Goal: Information Seeking & Learning: Learn about a topic

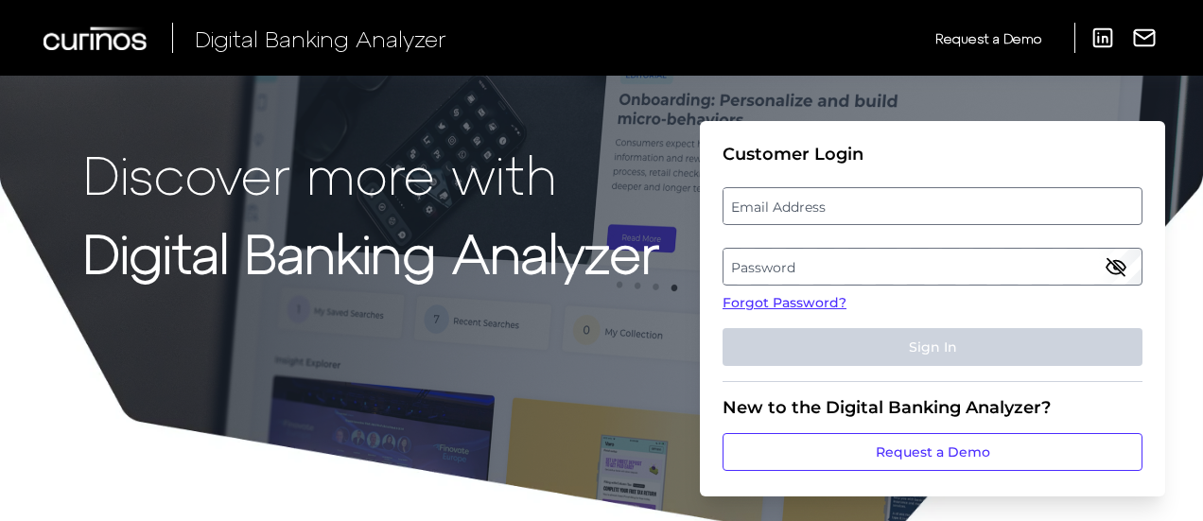
click at [752, 212] on label "Email Address" at bounding box center [931, 206] width 417 height 34
click at [752, 212] on input "email" at bounding box center [932, 206] width 420 height 38
paste input "[PERSON_NAME][EMAIL_ADDRESS][PERSON_NAME][DOMAIN_NAME]"
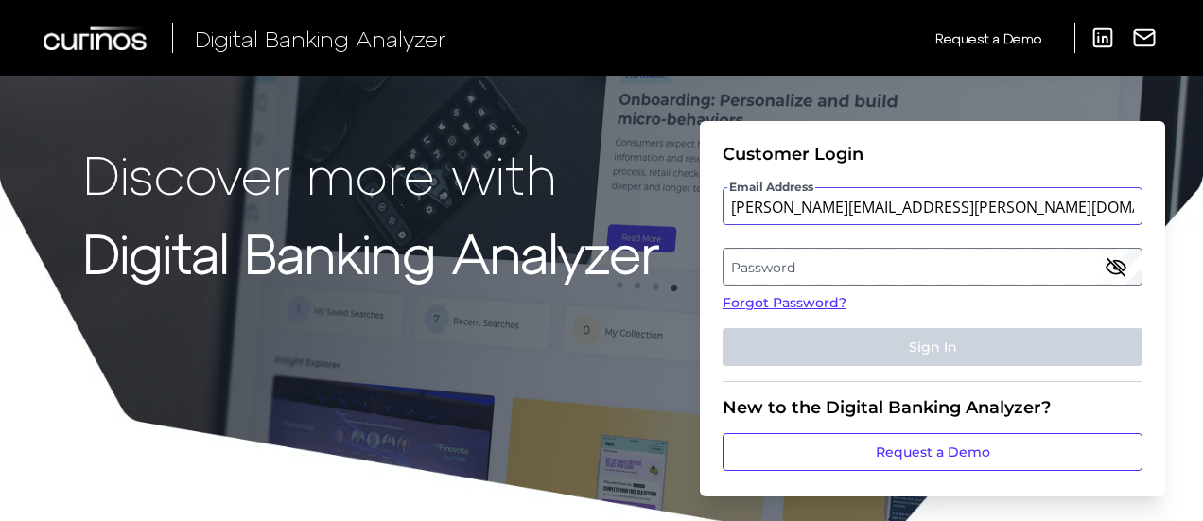
type input "[PERSON_NAME][EMAIL_ADDRESS][PERSON_NAME][DOMAIN_NAME]"
click at [875, 250] on label "Password" at bounding box center [931, 267] width 417 height 34
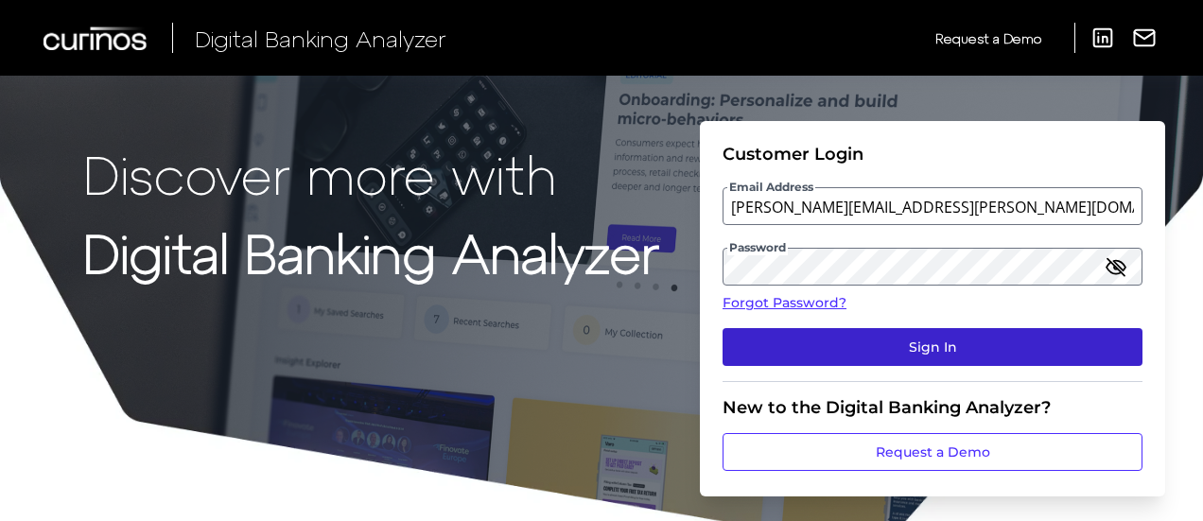
click at [922, 341] on button "Sign In" at bounding box center [932, 347] width 420 height 38
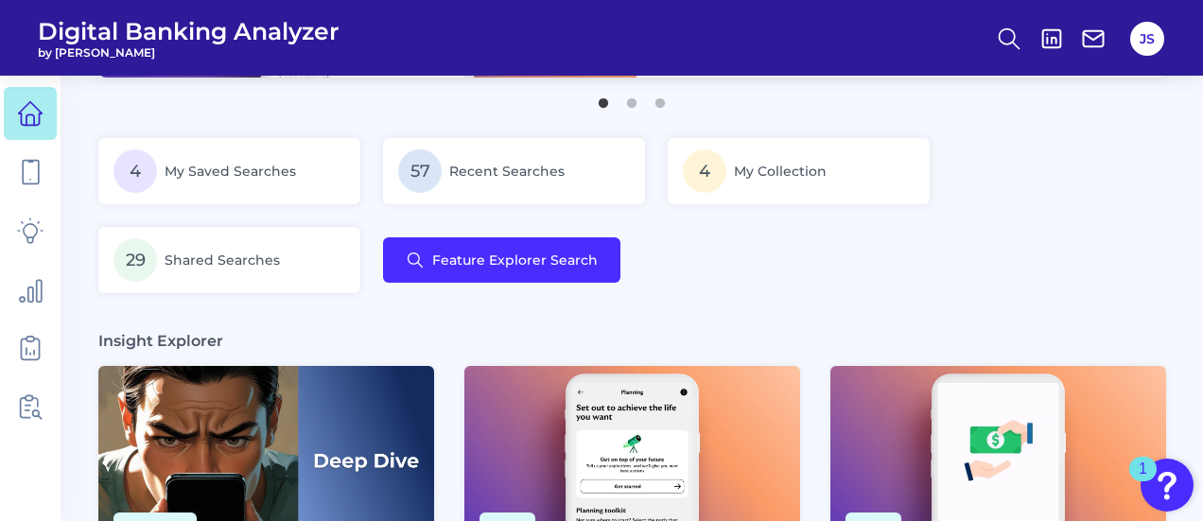
scroll to position [325, 0]
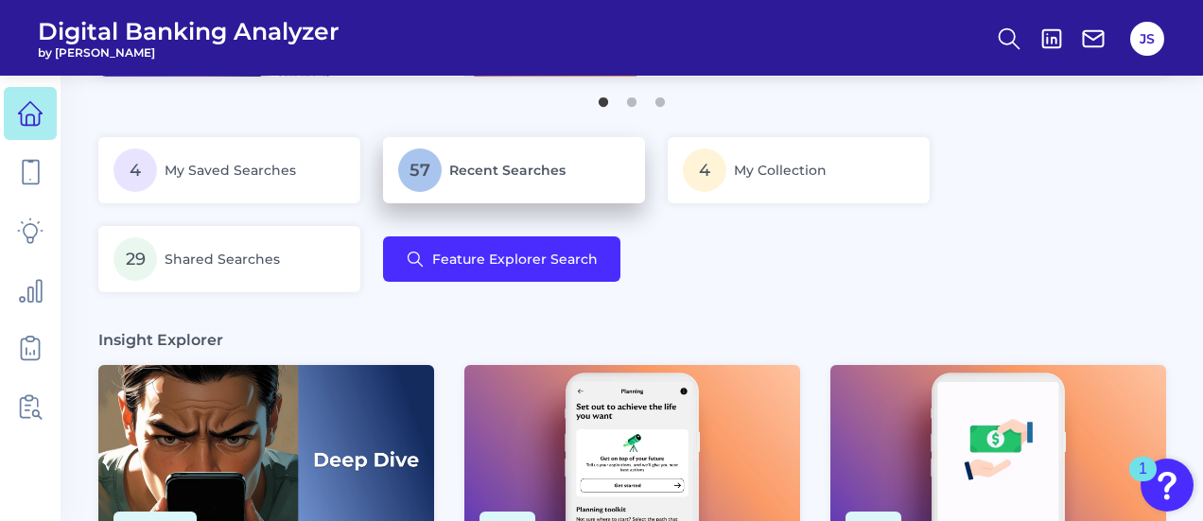
click at [529, 150] on p "57 Recent Searches" at bounding box center [514, 169] width 232 height 43
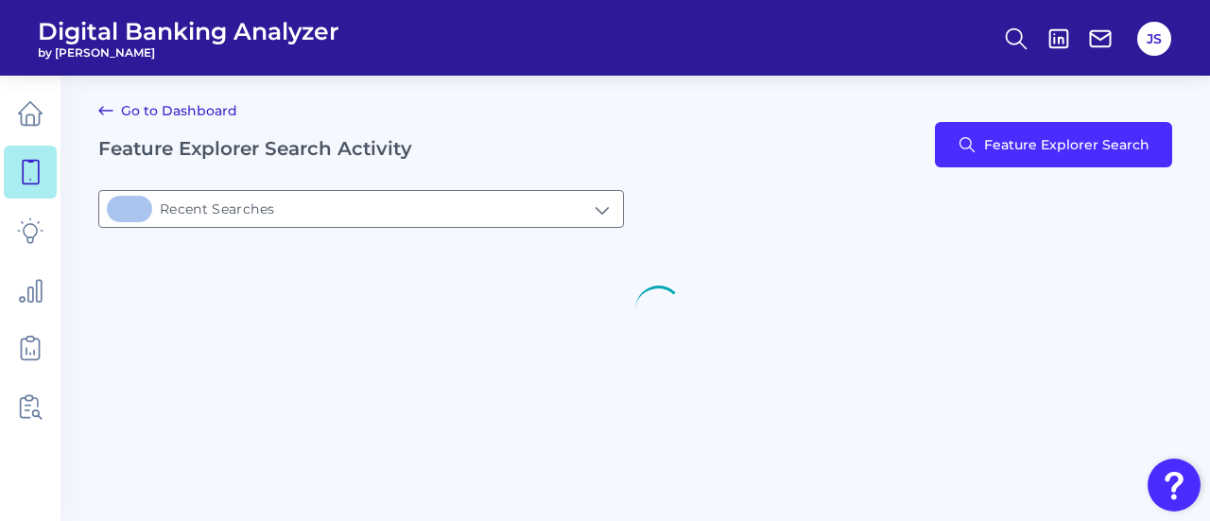
type input "57Recent Searches"
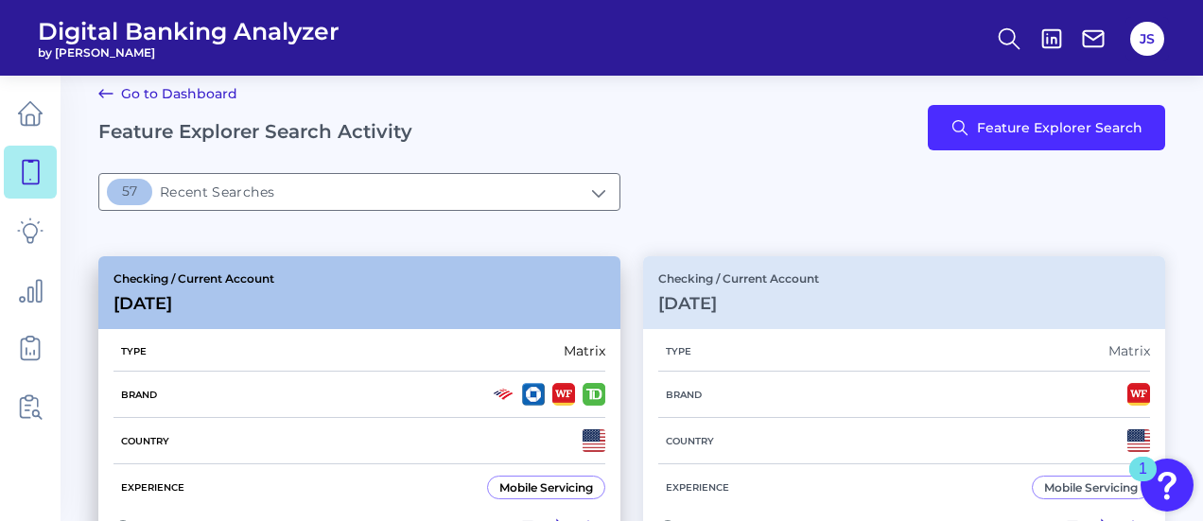
scroll to position [16, 0]
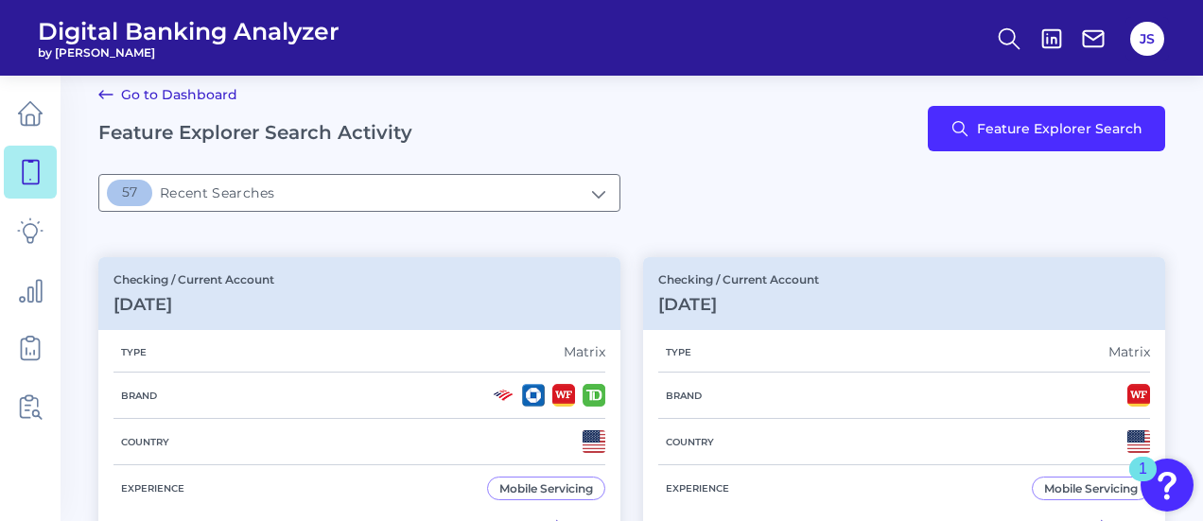
click at [110, 92] on icon at bounding box center [106, 94] width 23 height 23
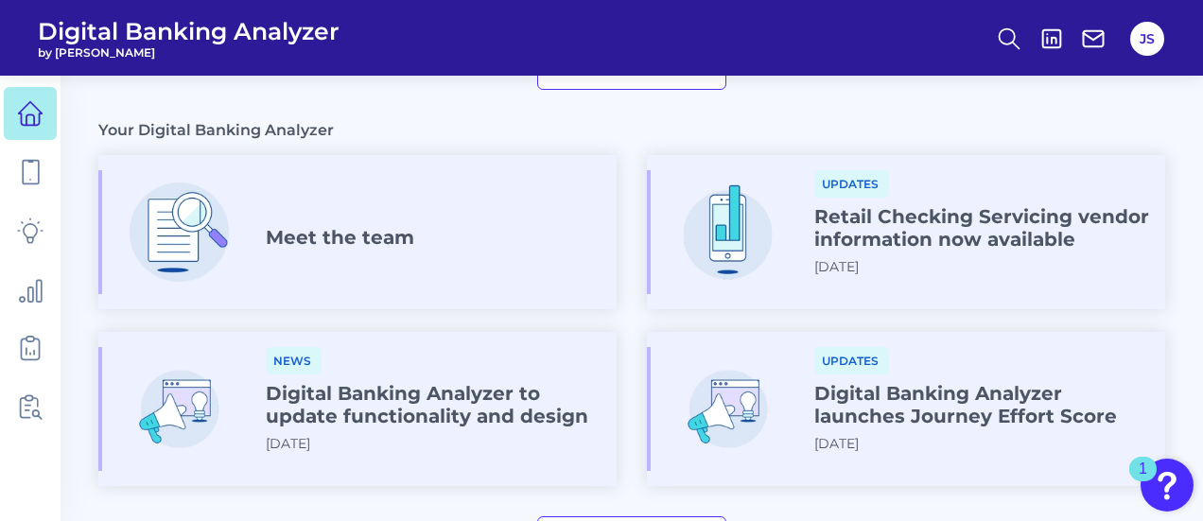
scroll to position [1250, 0]
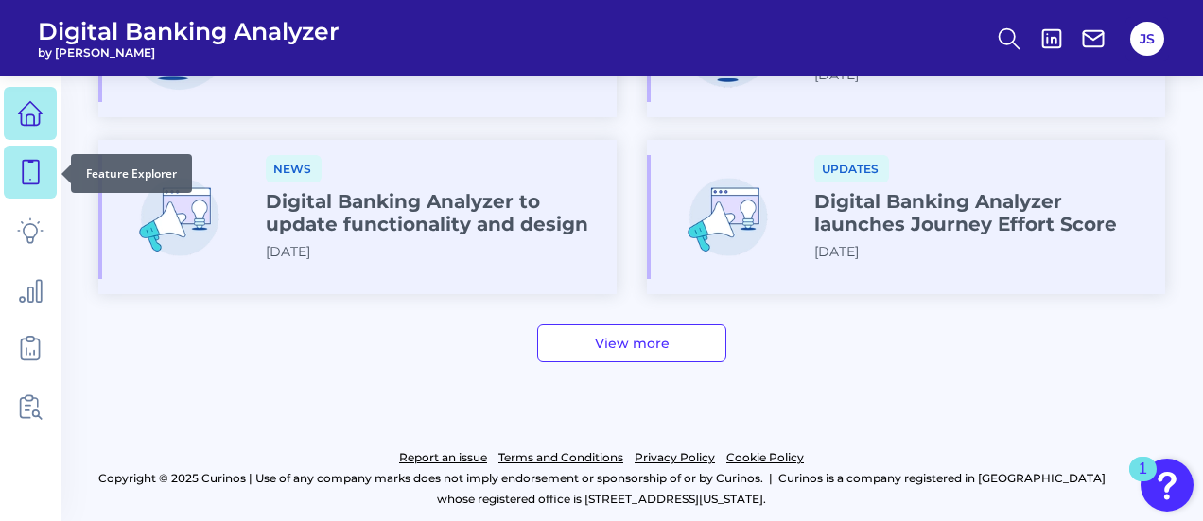
click at [25, 183] on icon at bounding box center [31, 173] width 16 height 24
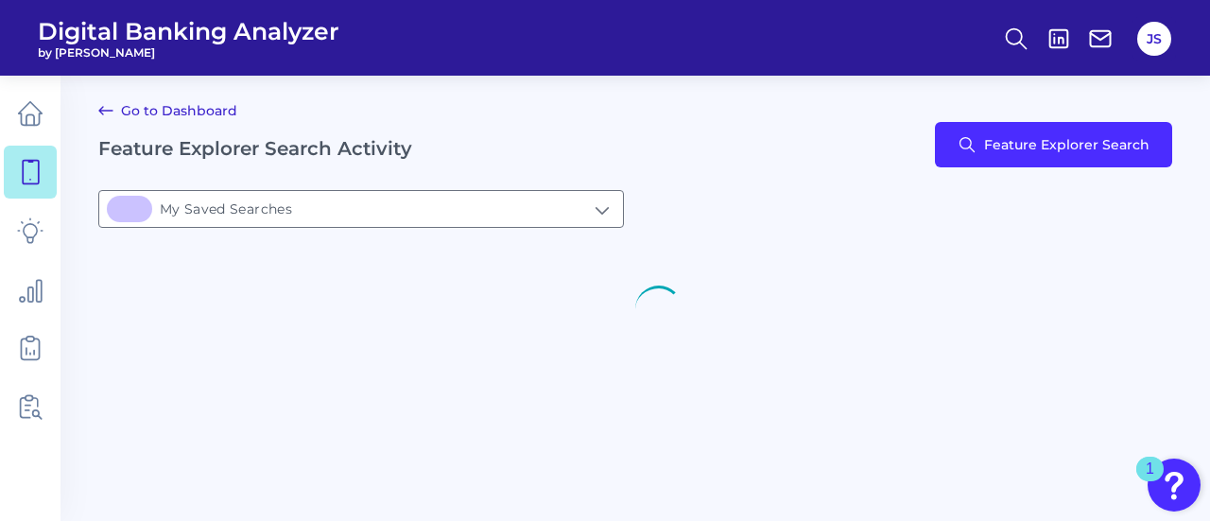
type input "4My Saved Searches"
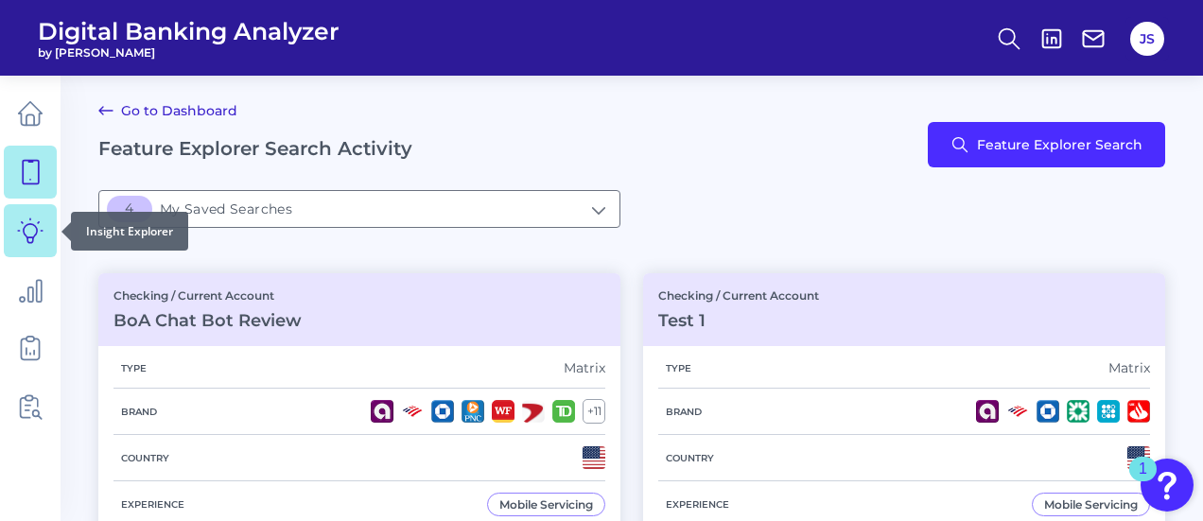
click at [29, 252] on link at bounding box center [30, 230] width 53 height 53
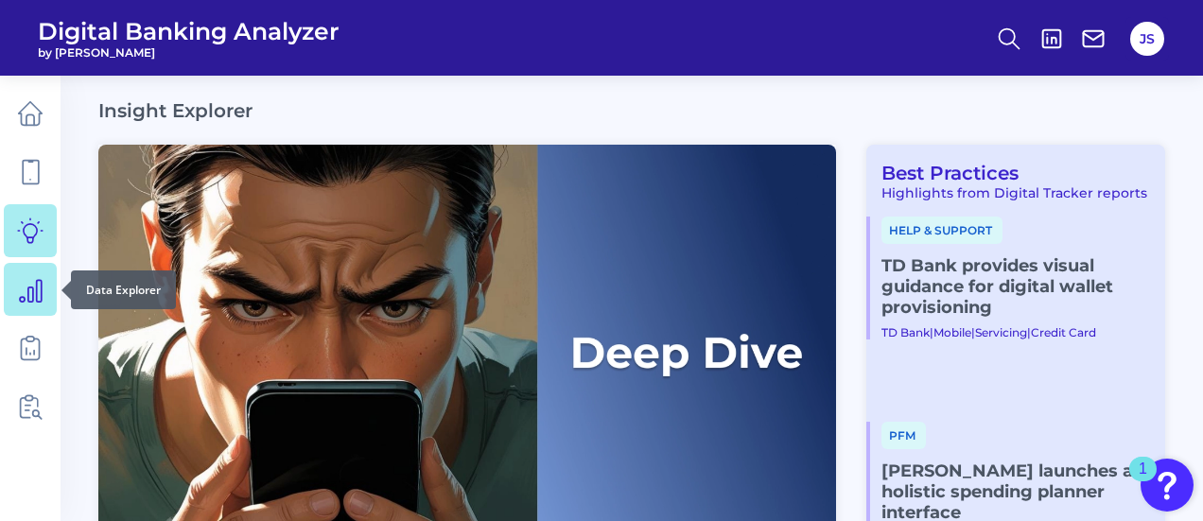
click at [28, 303] on link at bounding box center [30, 289] width 53 height 53
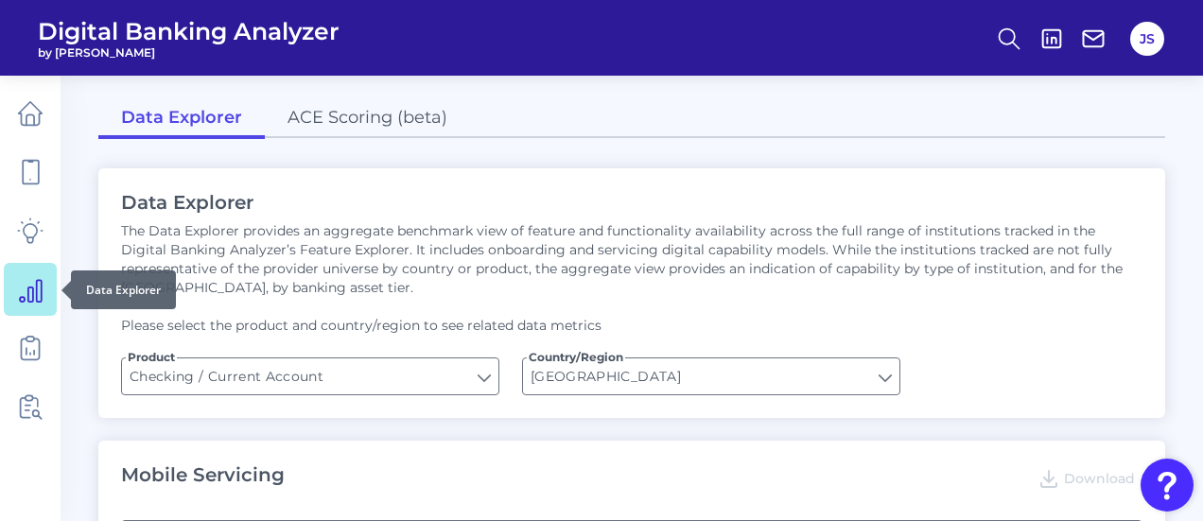
type input "Type of Institution"
type input "Pre-login Features"
type input "Channel"
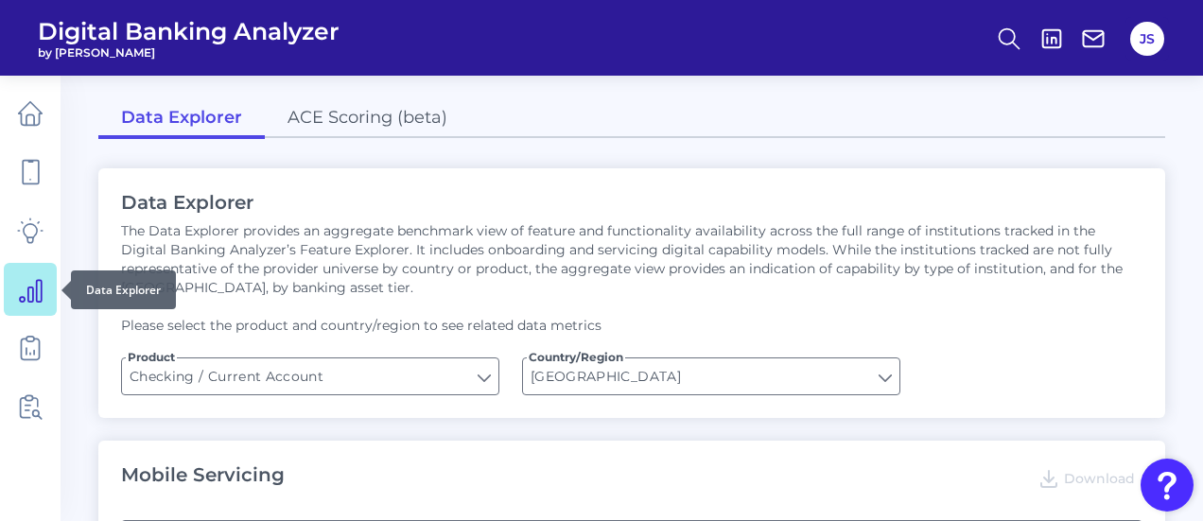
type input "Online Banking Registration"
type input "END-TO-END JOURNEY: Can you apply for the PRODUCT as a new to brand customer on…"
type input "Upon opening the app are users immediately prompted to use Touch/Face ID to log…"
type input "Can you register for online banking?"
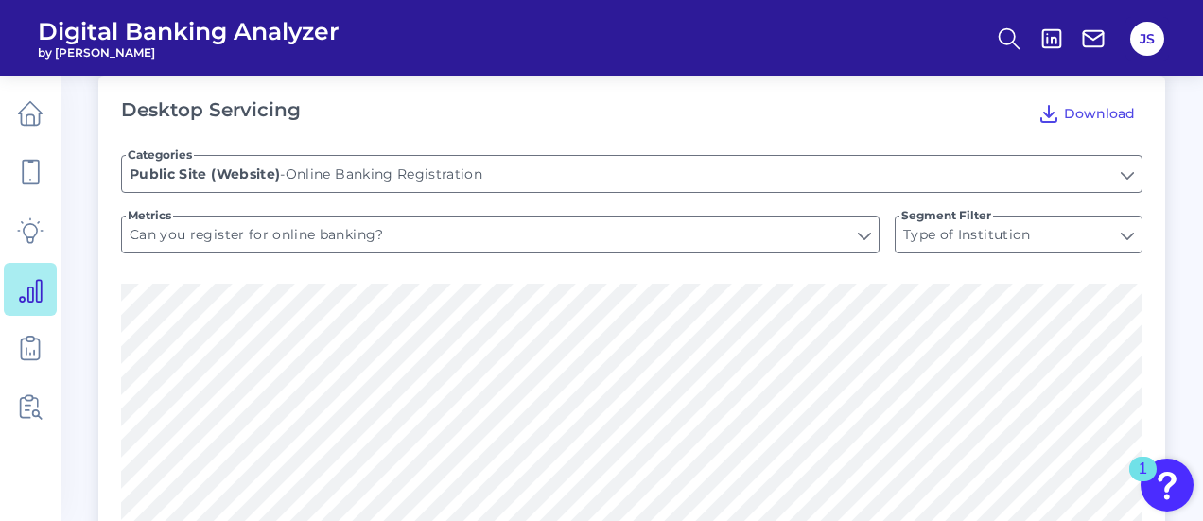
scroll to position [1304, 0]
click at [550, 233] on input "Can you register for online banking?" at bounding box center [500, 234] width 756 height 36
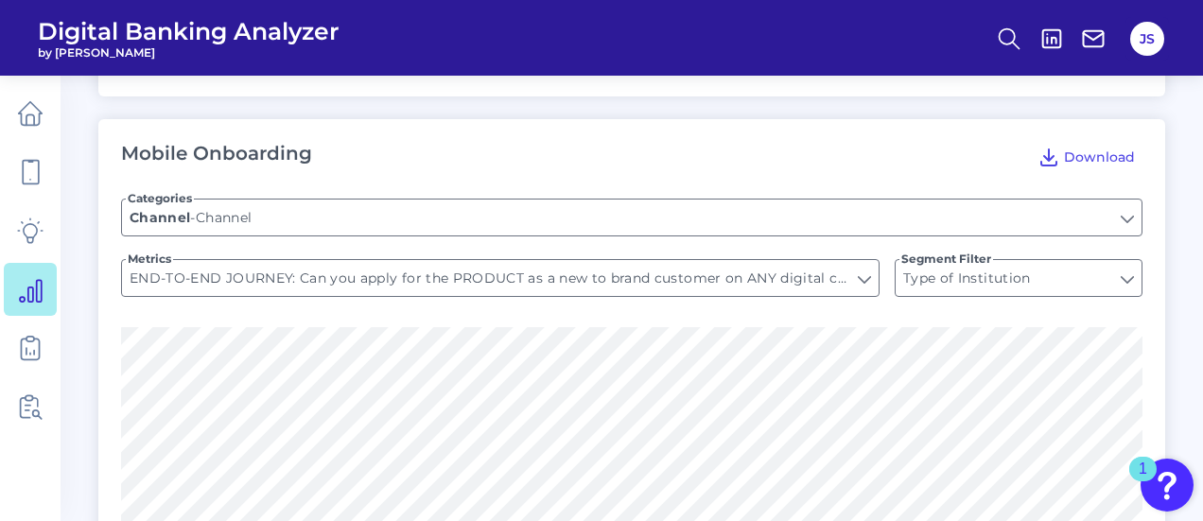
scroll to position [2198, 0]
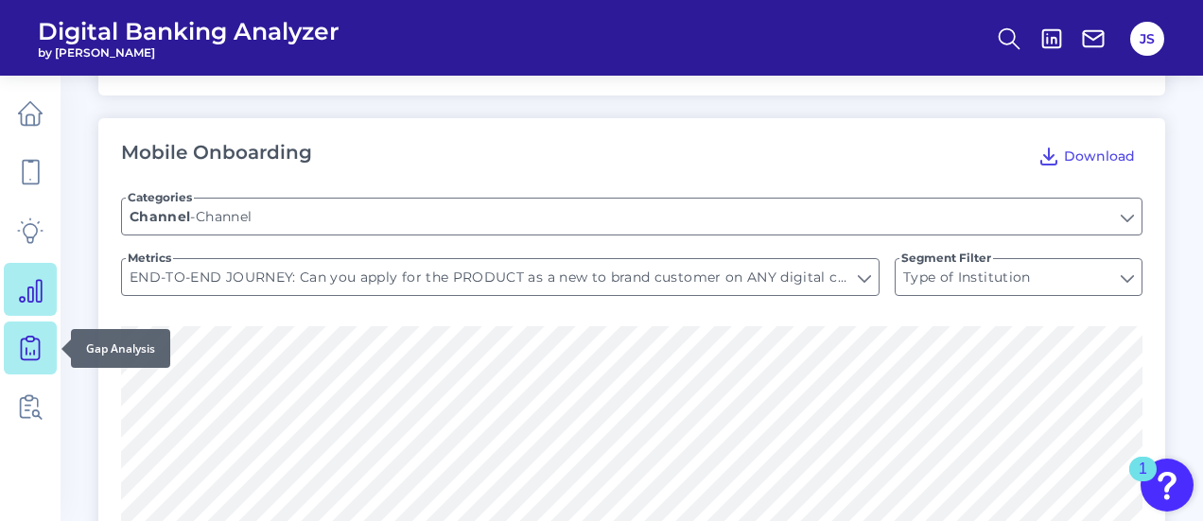
click at [8, 349] on link at bounding box center [30, 347] width 53 height 53
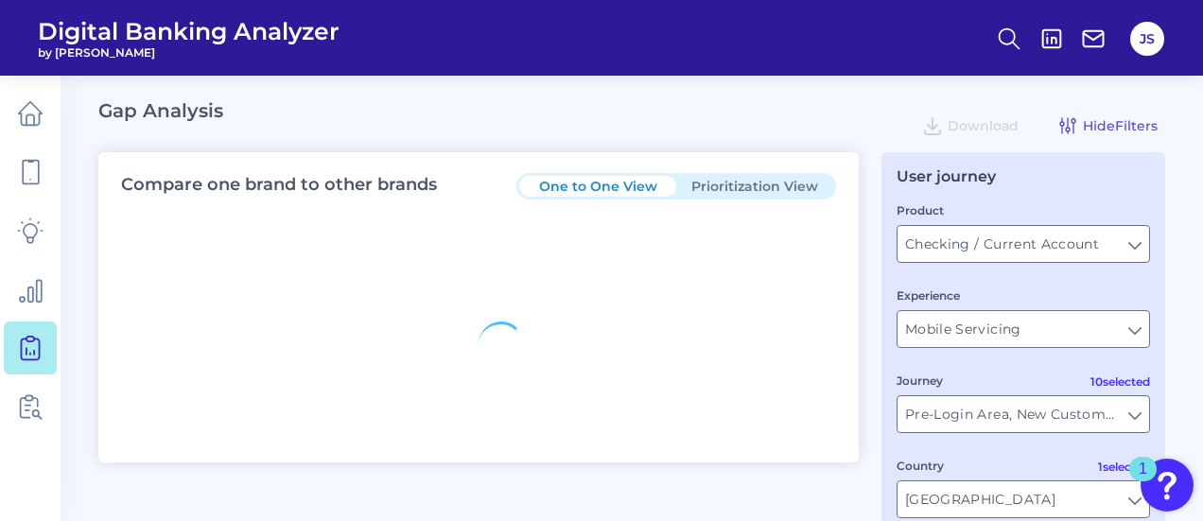
type input "All Countries"
type input "All Journeys"
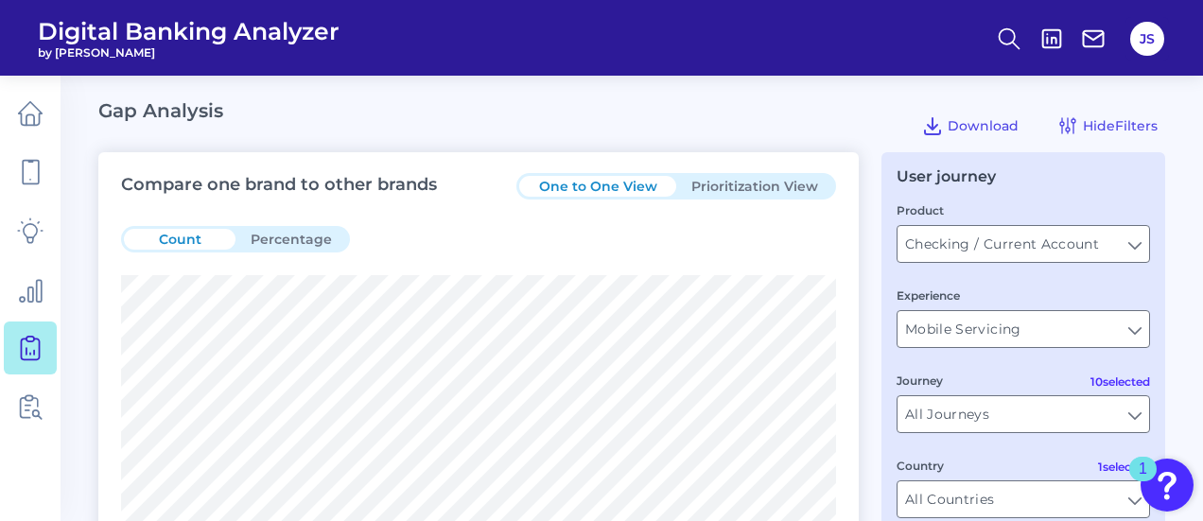
click at [785, 188] on button "Prioritization View" at bounding box center [754, 186] width 157 height 21
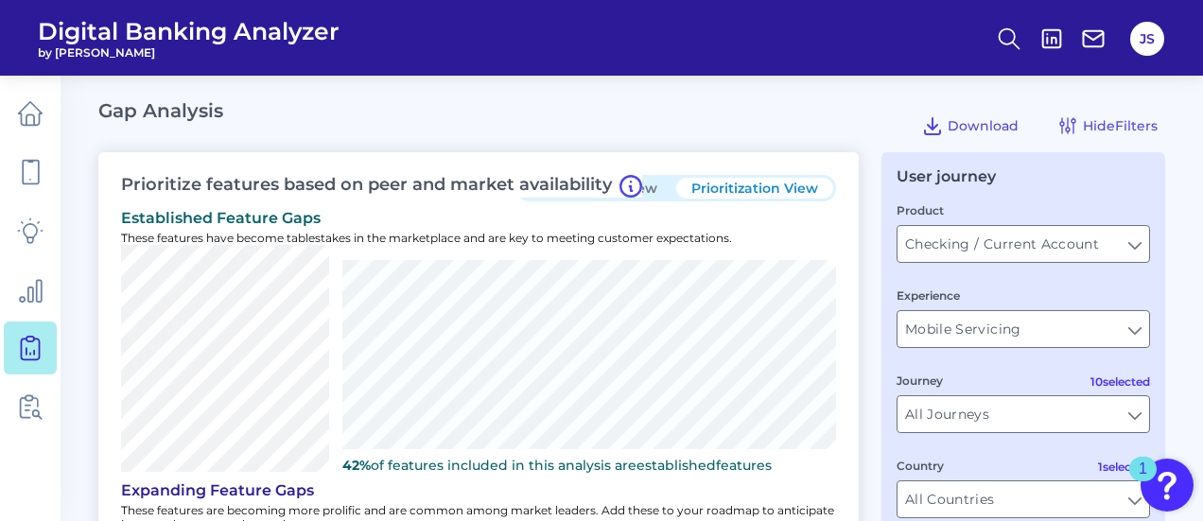
click at [1010, 350] on fieldset "Product Checking / Current Account Checking / Current Account Experience Mobile…" at bounding box center [1022, 367] width 253 height 334
click at [1099, 334] on input "Mobile Servicing" at bounding box center [1022, 329] width 251 height 36
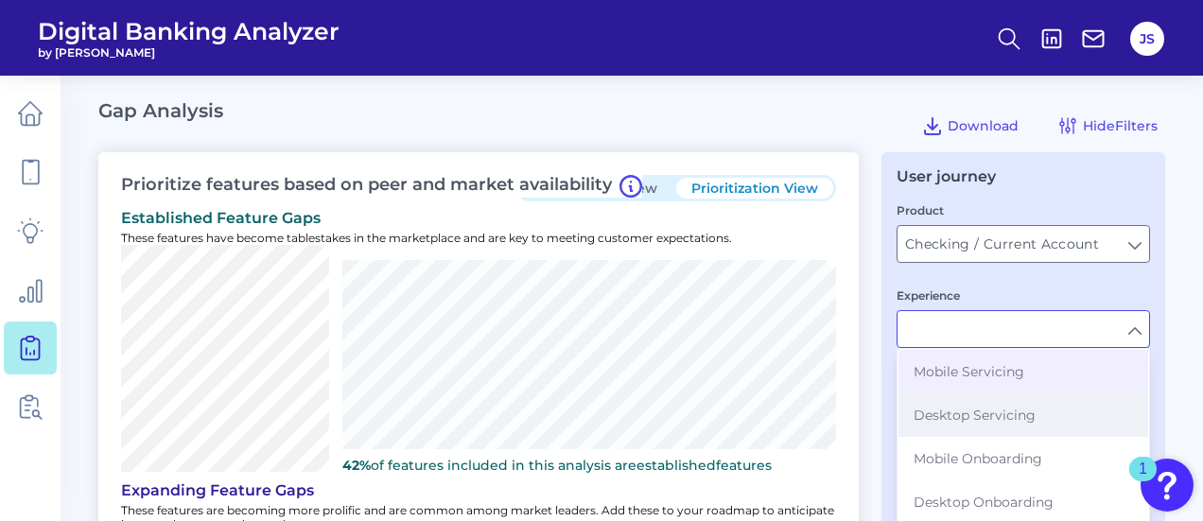
click at [1030, 404] on button "Desktop Servicing" at bounding box center [1023, 414] width 250 height 43
type input "Desktop Servicing"
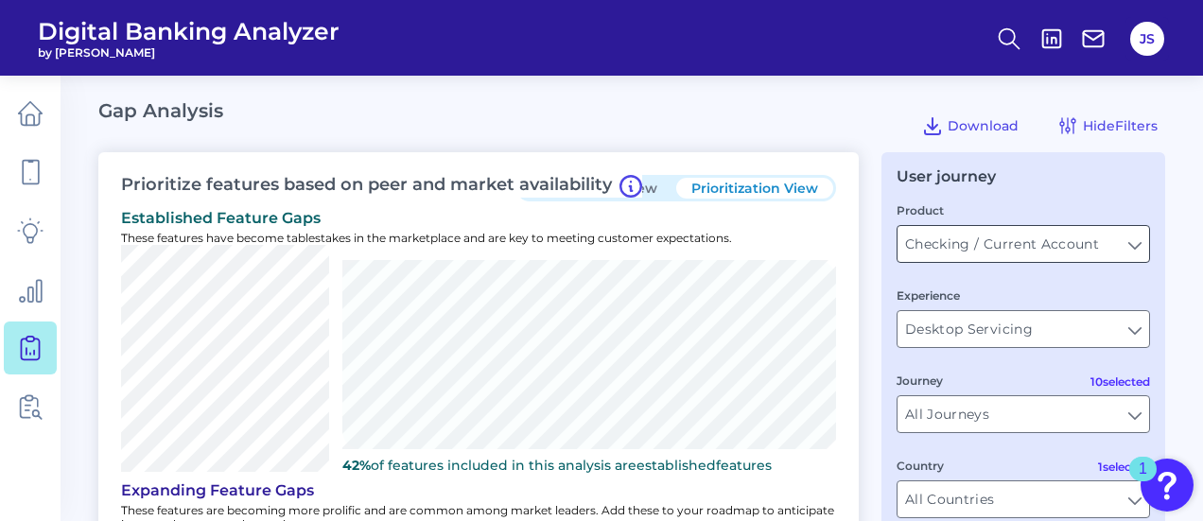
click at [1019, 241] on input "Checking / Current Account" at bounding box center [1022, 244] width 251 height 36
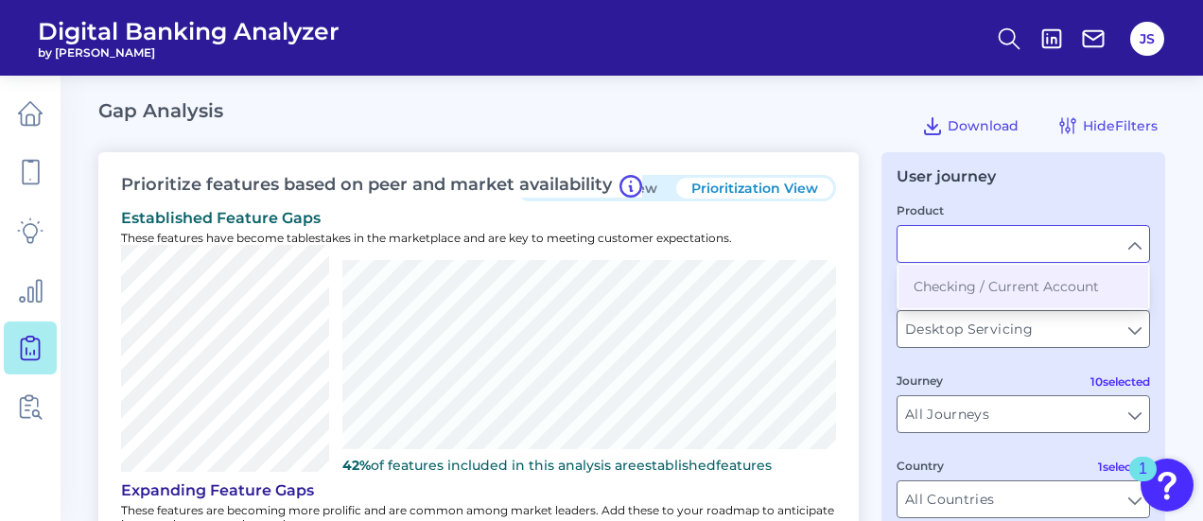
click at [1019, 241] on input "Product" at bounding box center [1022, 244] width 251 height 36
type input "Checking / Current Account"
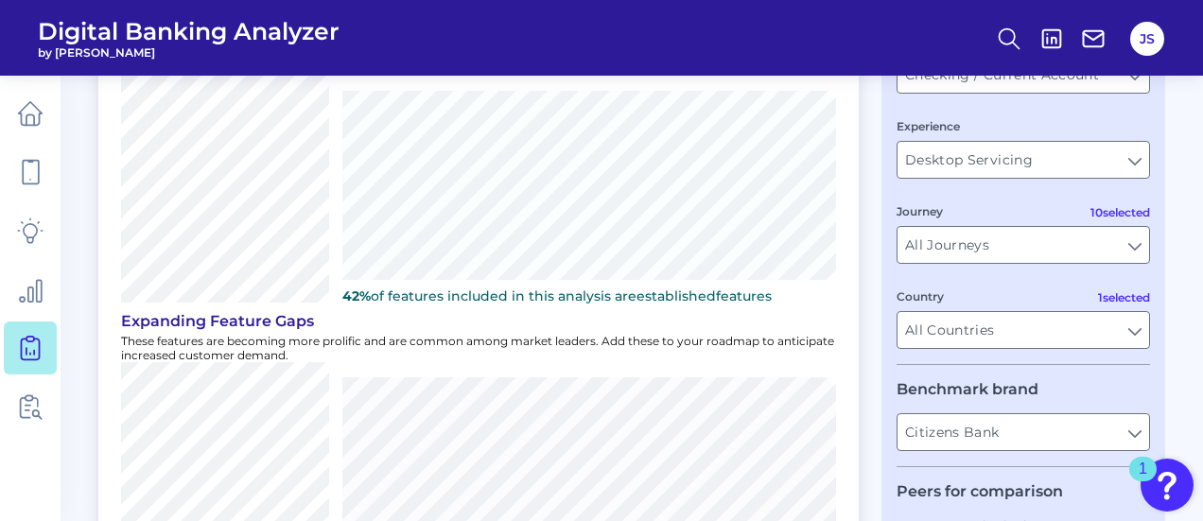
scroll to position [170, 0]
click at [1021, 238] on input "All Journeys" at bounding box center [1022, 244] width 251 height 36
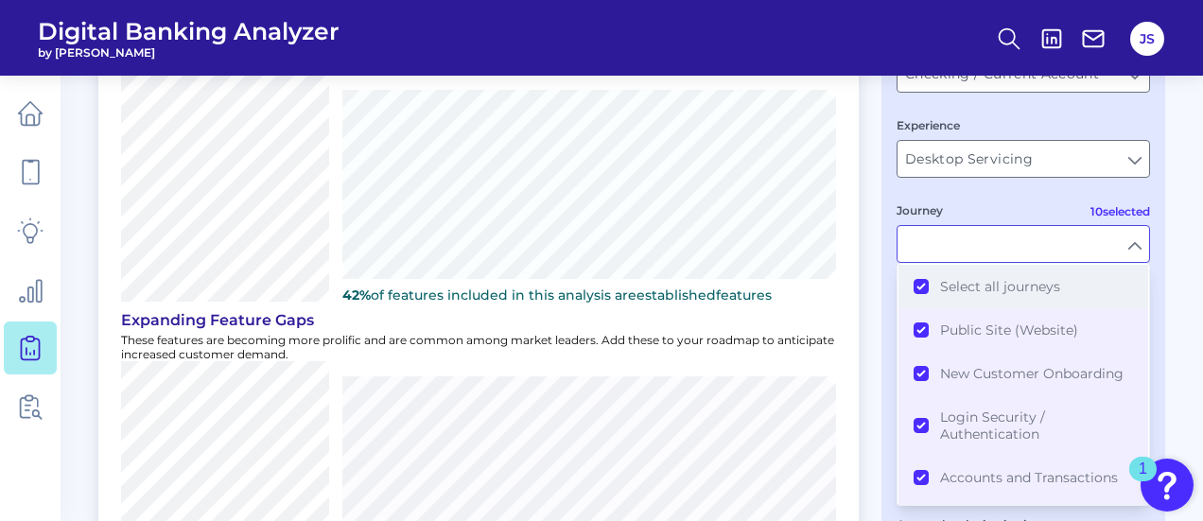
click at [1006, 306] on button "Select all journeys" at bounding box center [1023, 286] width 250 height 43
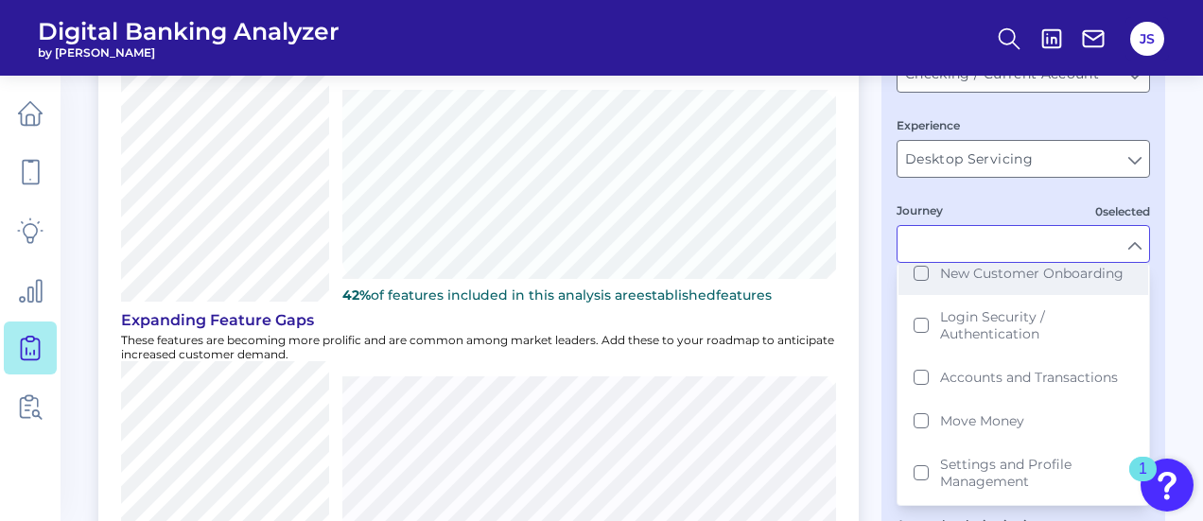
scroll to position [100, 0]
click at [1006, 389] on button "Accounts and Transactions" at bounding box center [1023, 376] width 250 height 43
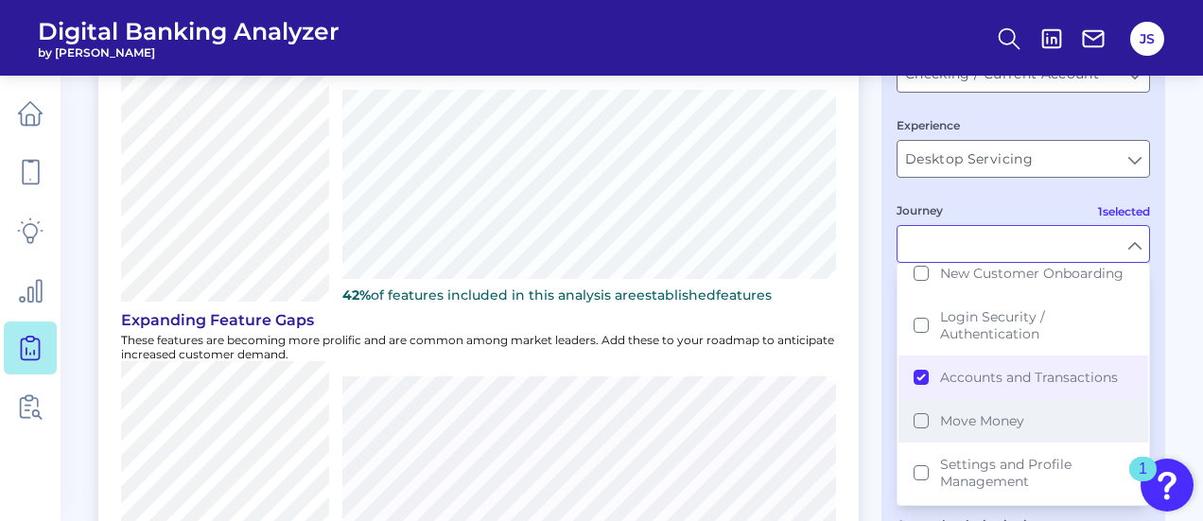
click at [1006, 425] on button "Move Money" at bounding box center [1023, 420] width 250 height 43
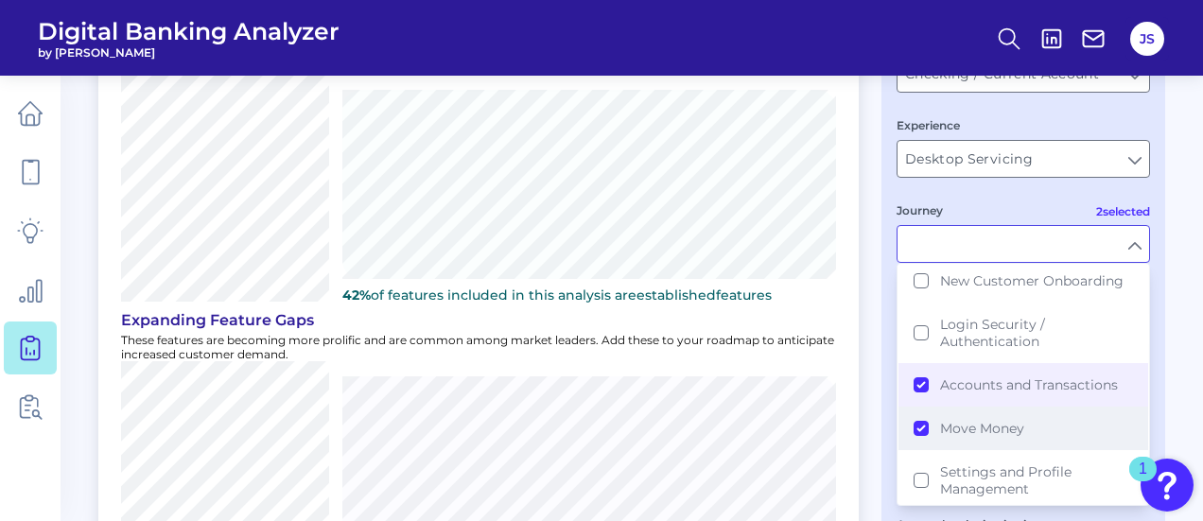
click at [1006, 425] on span "Move Money" at bounding box center [982, 428] width 84 height 17
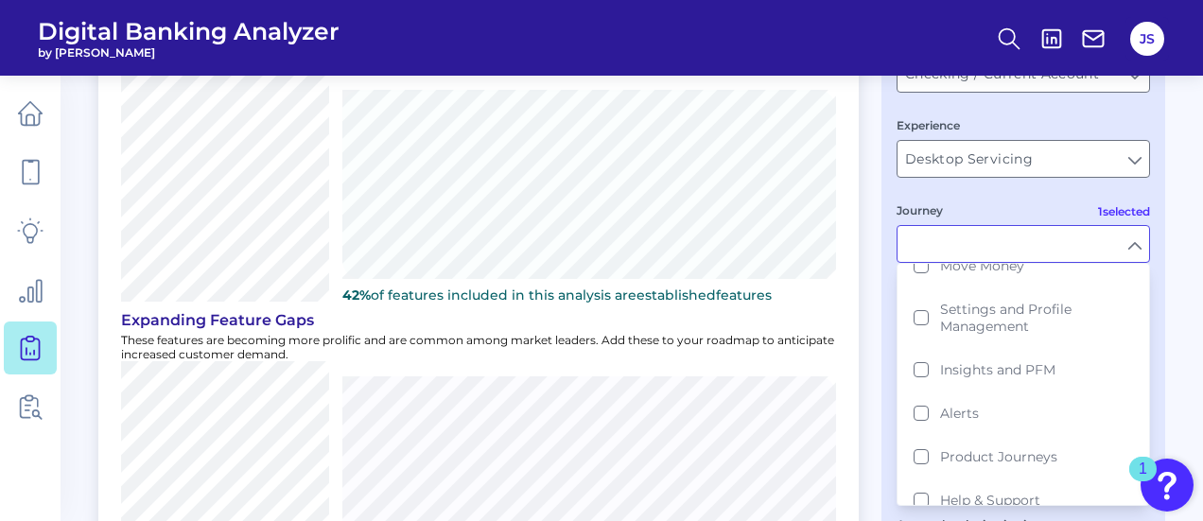
type input "Accounts and Transactions"
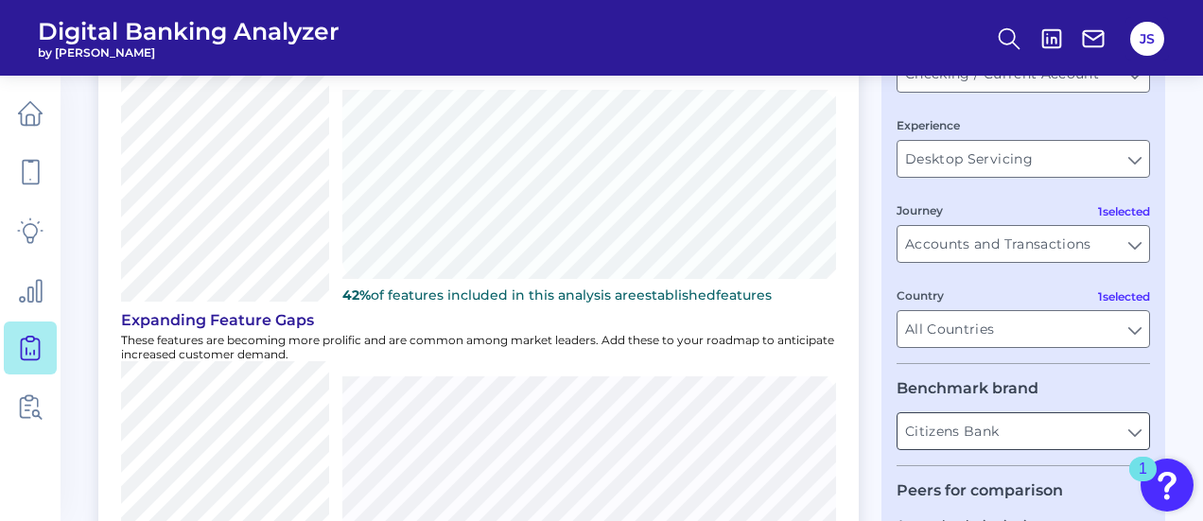
scroll to position [380, 0]
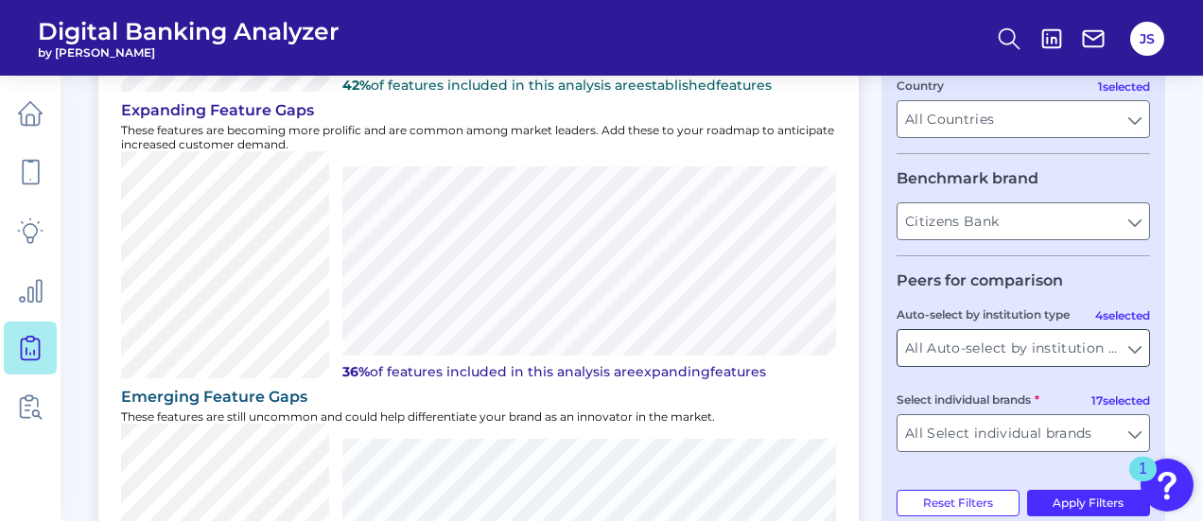
click at [1065, 345] on input "All Auto-select by institution types" at bounding box center [1022, 348] width 251 height 36
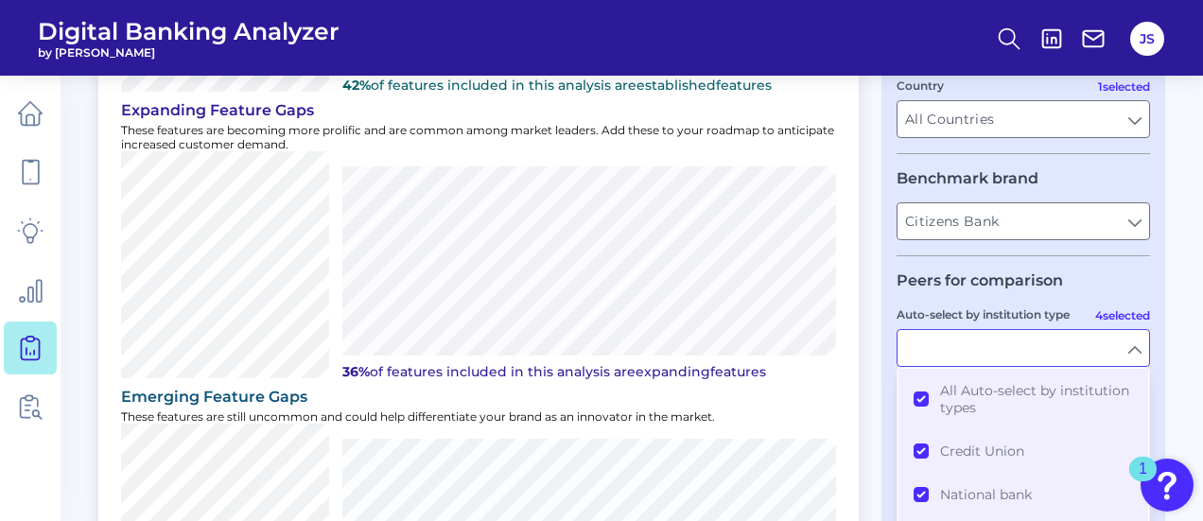
click at [1065, 345] on input "Auto-select by institution type" at bounding box center [1022, 348] width 251 height 36
type input "All Auto-select by institution types"
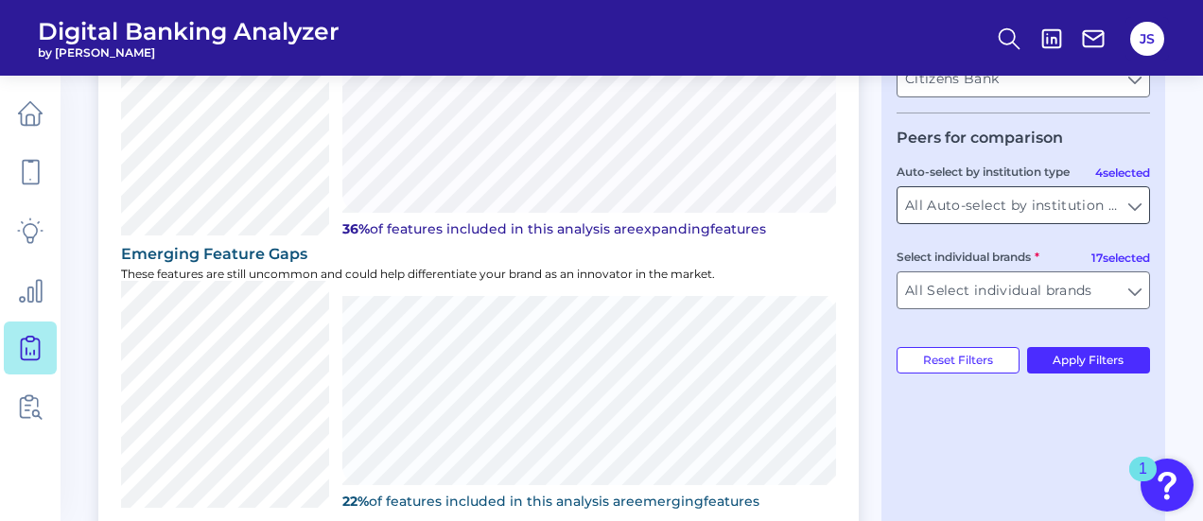
scroll to position [527, 0]
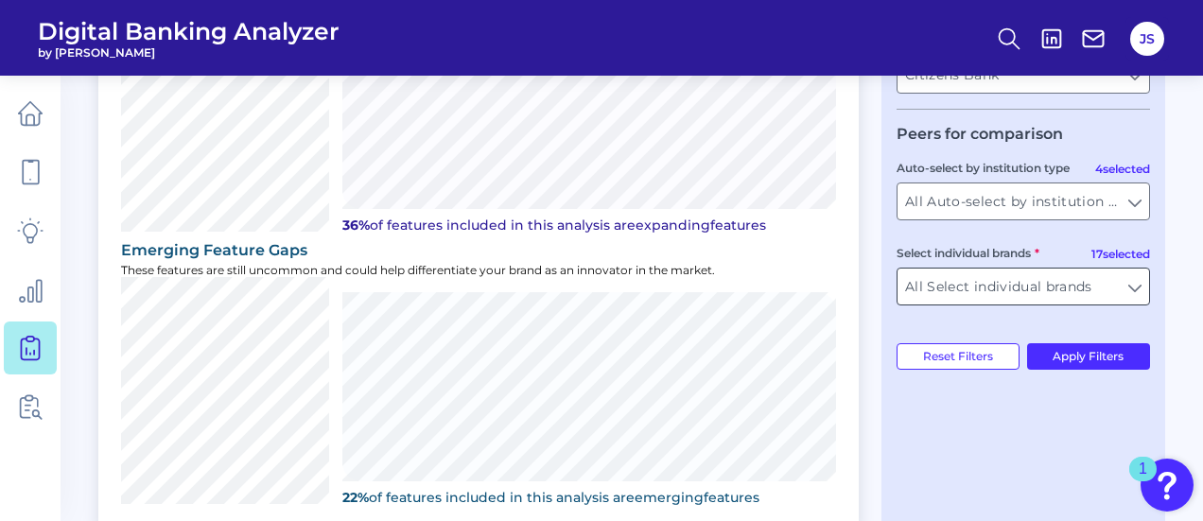
click at [1071, 286] on input "All Select individual brands" at bounding box center [1022, 287] width 251 height 36
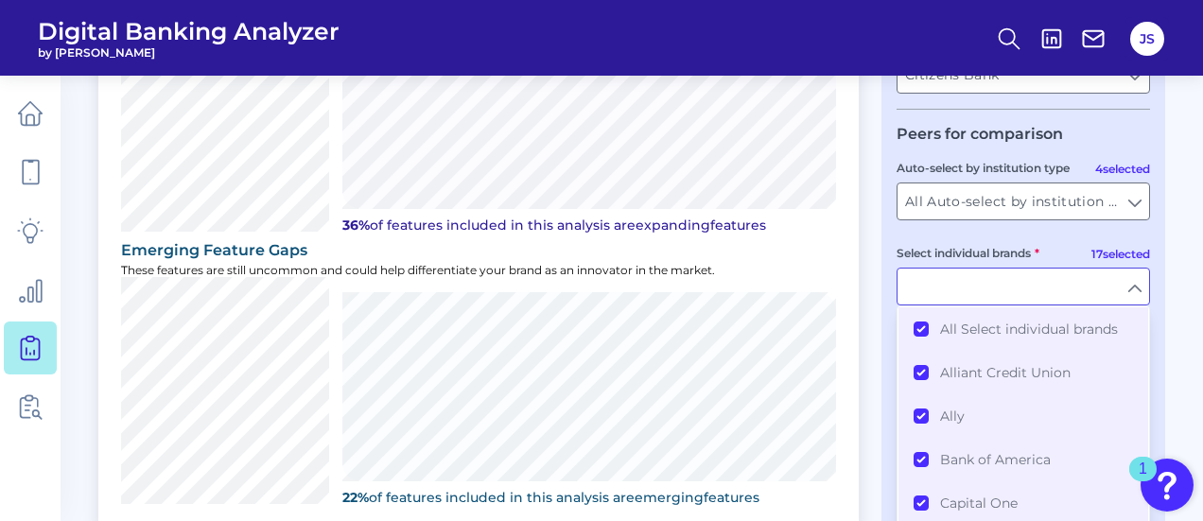
click at [1071, 286] on input "Select individual brands" at bounding box center [1022, 287] width 251 height 36
type input "All Select individual brands"
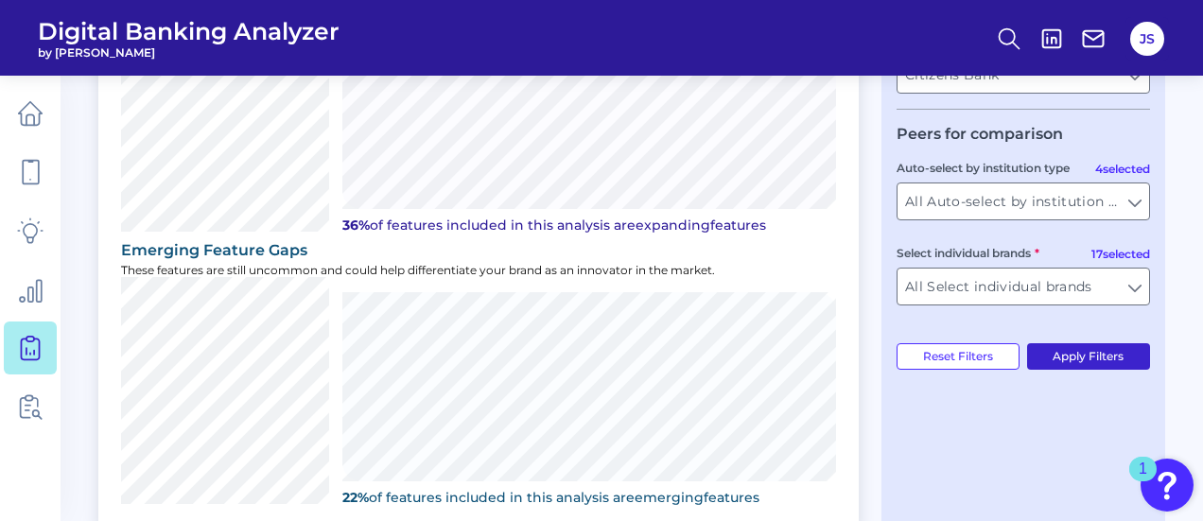
click at [1089, 370] on button "Apply Filters" at bounding box center [1089, 356] width 124 height 26
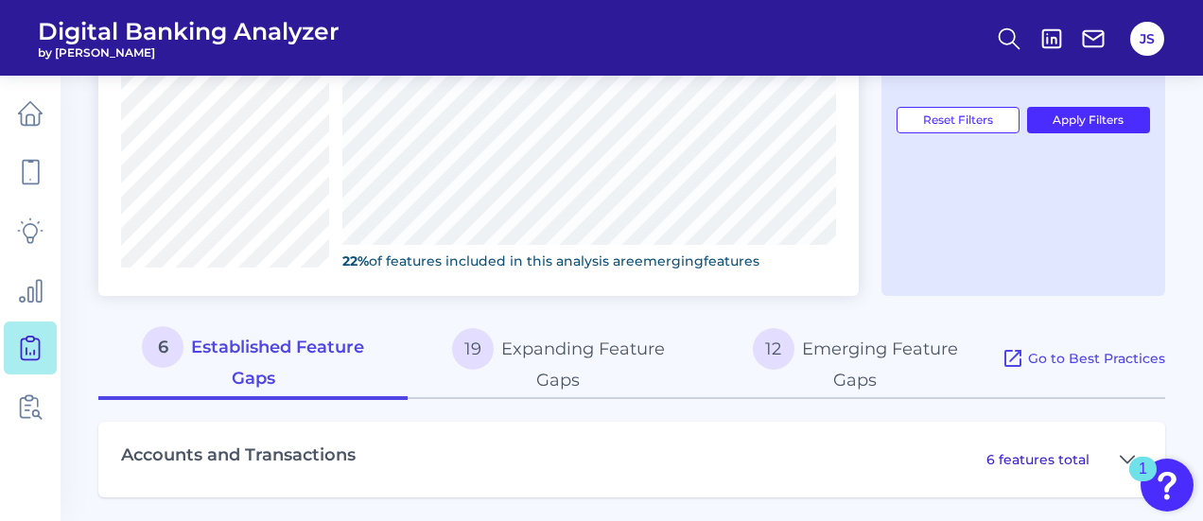
scroll to position [762, 0]
click at [558, 351] on button "19 Expanding Feature Gaps" at bounding box center [557, 360] width 301 height 81
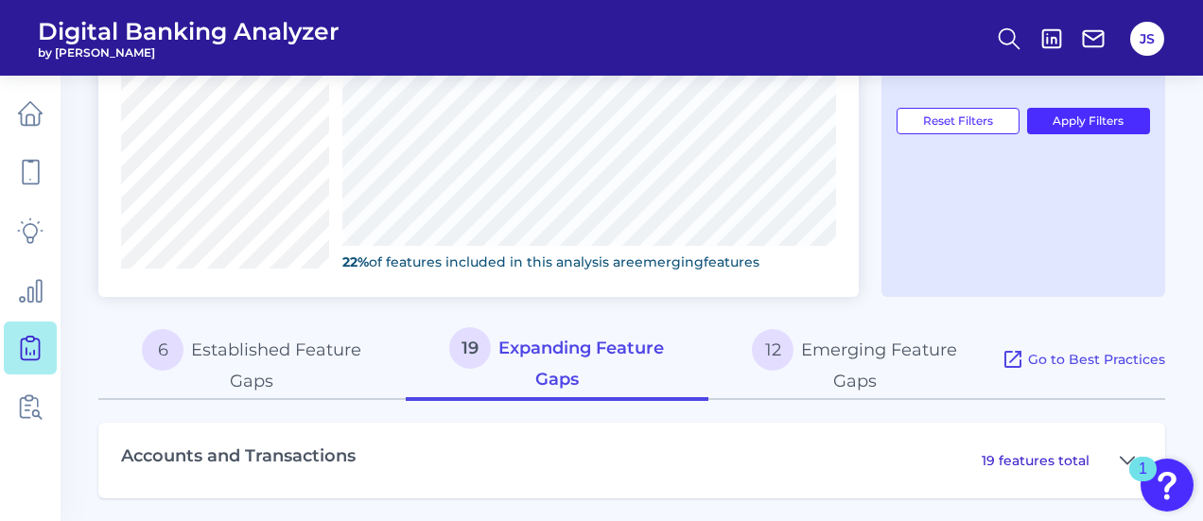
scroll to position [763, 0]
click at [359, 351] on button "6 Established Feature Gaps" at bounding box center [251, 359] width 307 height 81
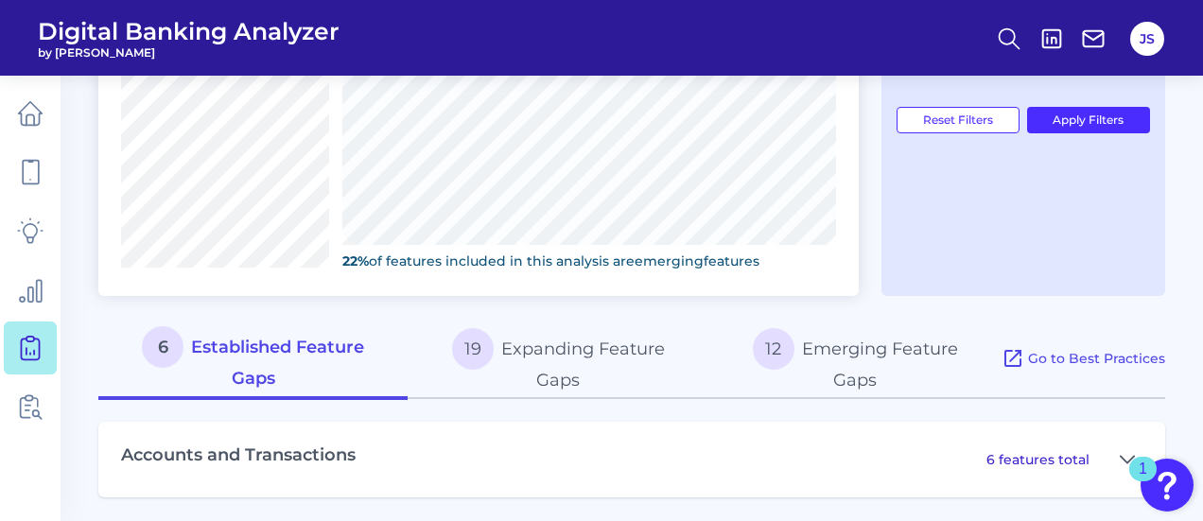
click at [1059, 460] on p "6 features total" at bounding box center [1037, 459] width 103 height 17
click at [1118, 455] on button at bounding box center [1127, 459] width 30 height 30
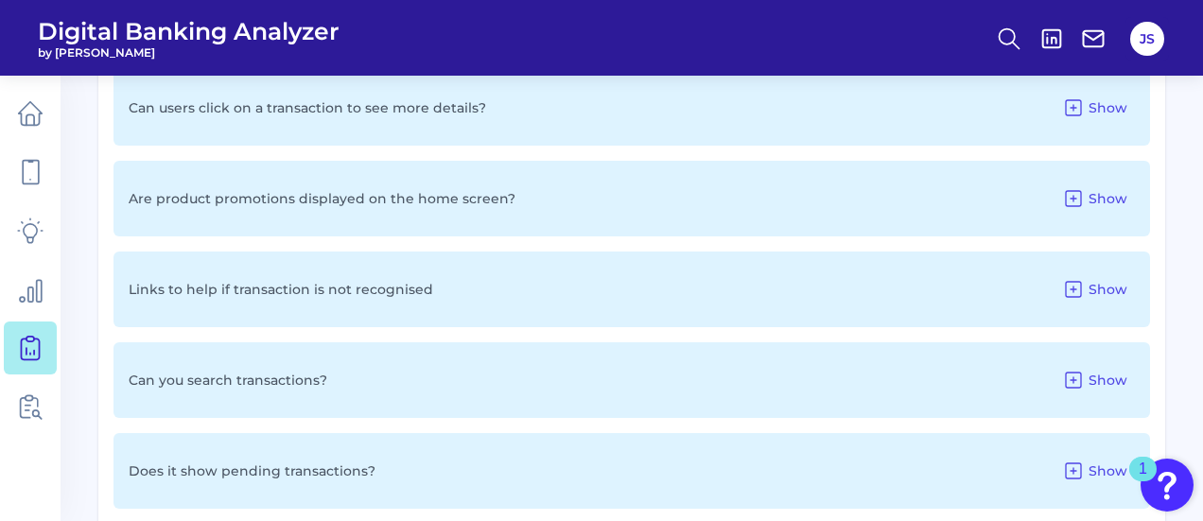
scroll to position [1135, 0]
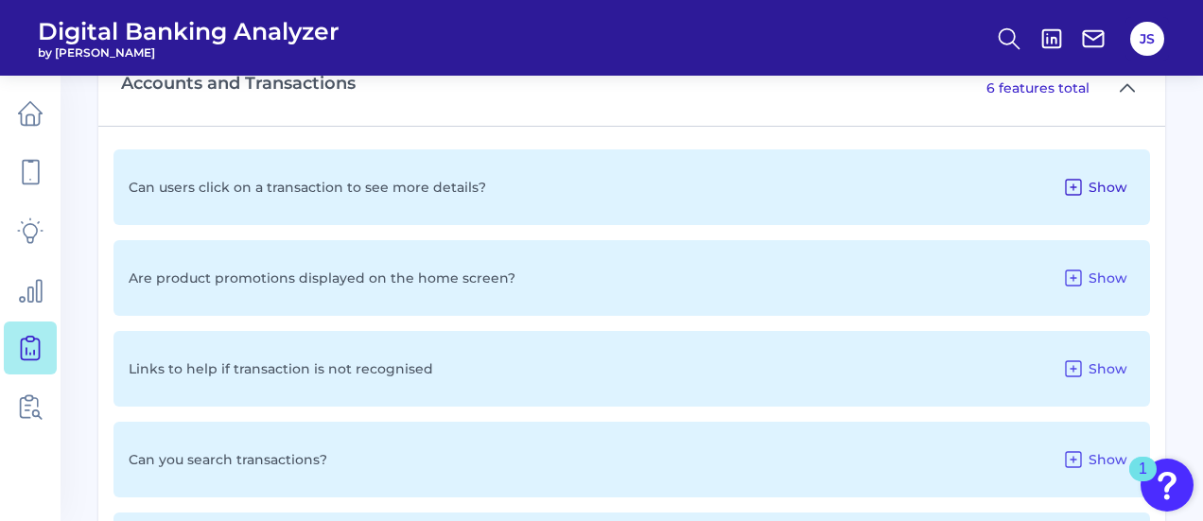
click at [1091, 179] on span "Show" at bounding box center [1107, 187] width 39 height 17
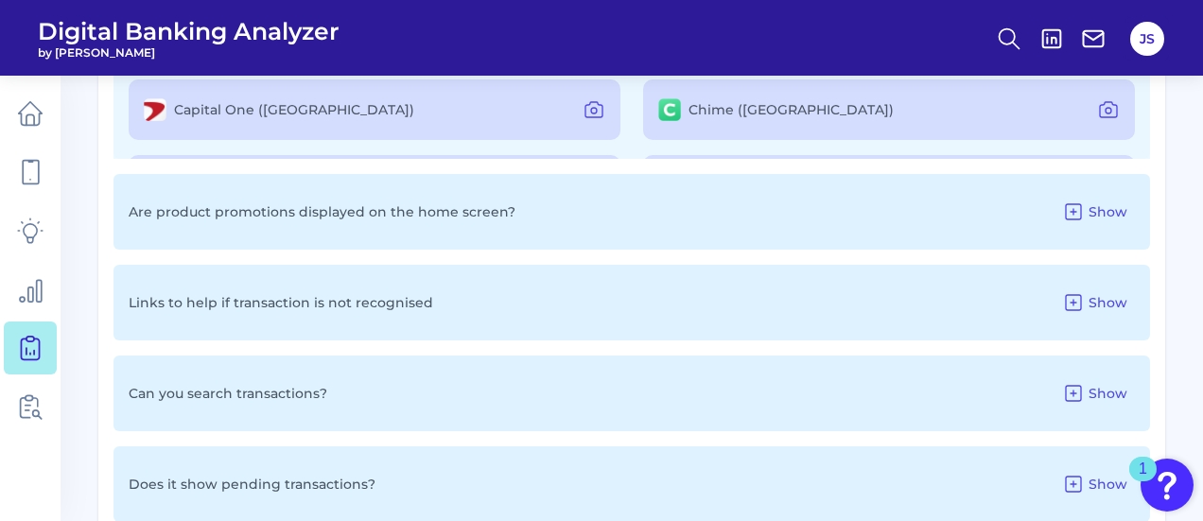
scroll to position [1509, 0]
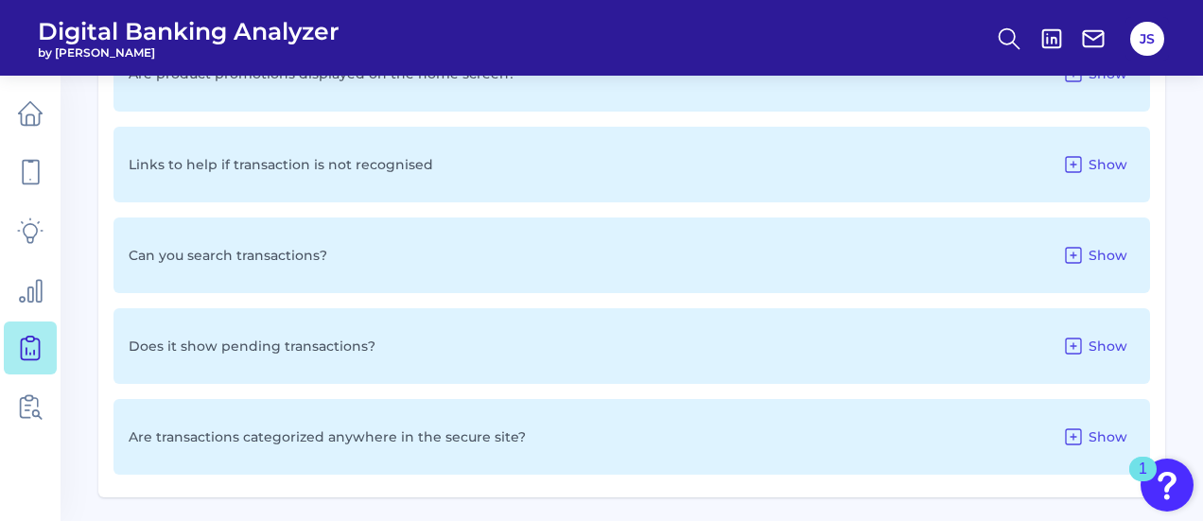
click at [591, 438] on div "Are transactions categorized anywhere in the secure site? Show" at bounding box center [631, 437] width 1036 height 76
